Goal: Transaction & Acquisition: Purchase product/service

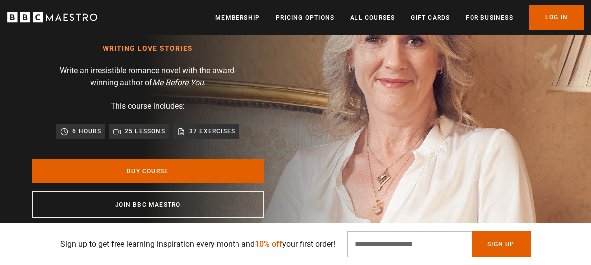
click at [199, 134] on p "37 exercises" at bounding box center [212, 131] width 46 height 10
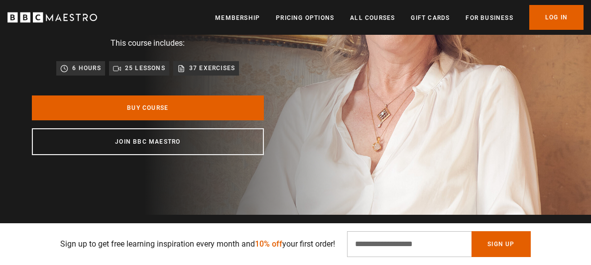
scroll to position [150, 0]
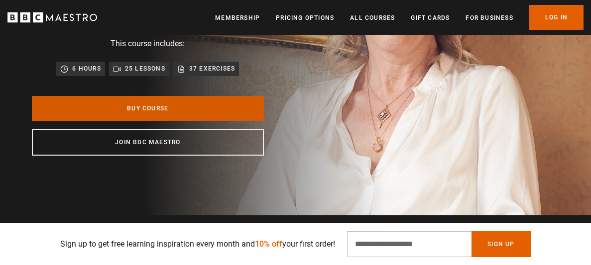
click at [112, 103] on link "Buy Course" at bounding box center [148, 108] width 232 height 25
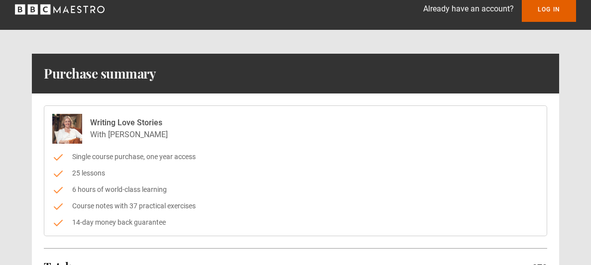
scroll to position [9, 0]
